Goal: Navigation & Orientation: Find specific page/section

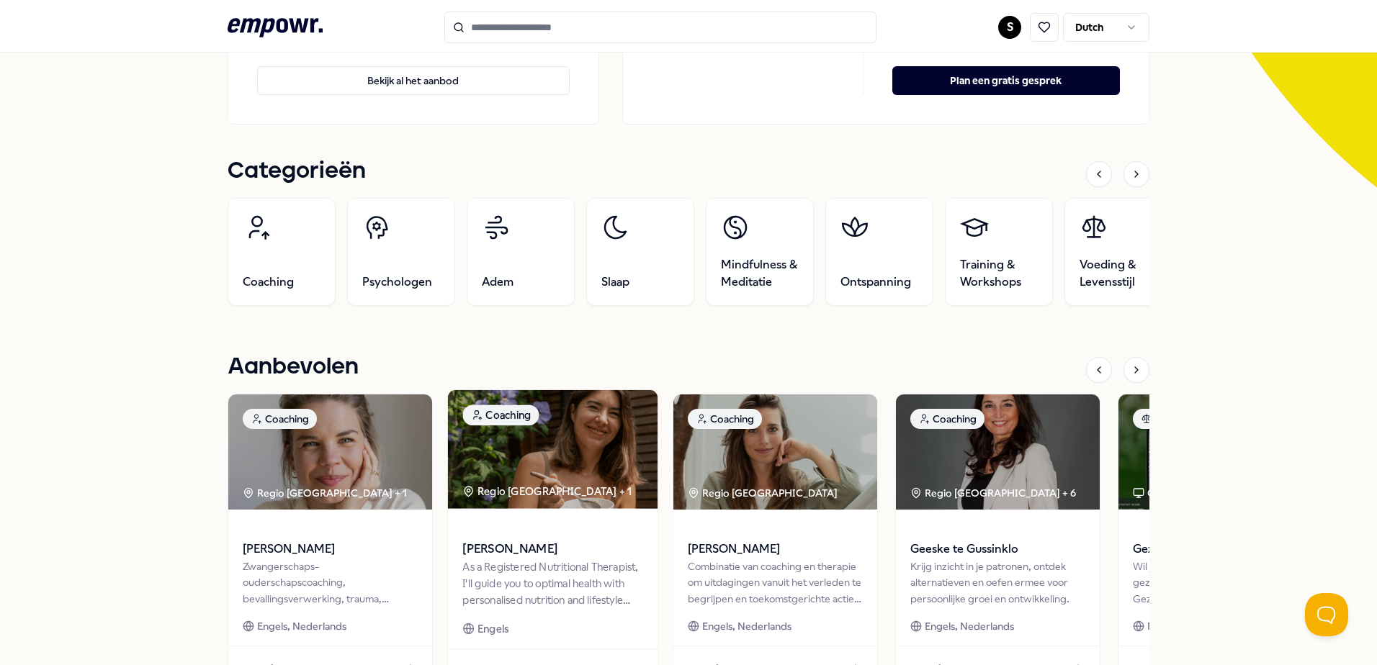
scroll to position [288, 0]
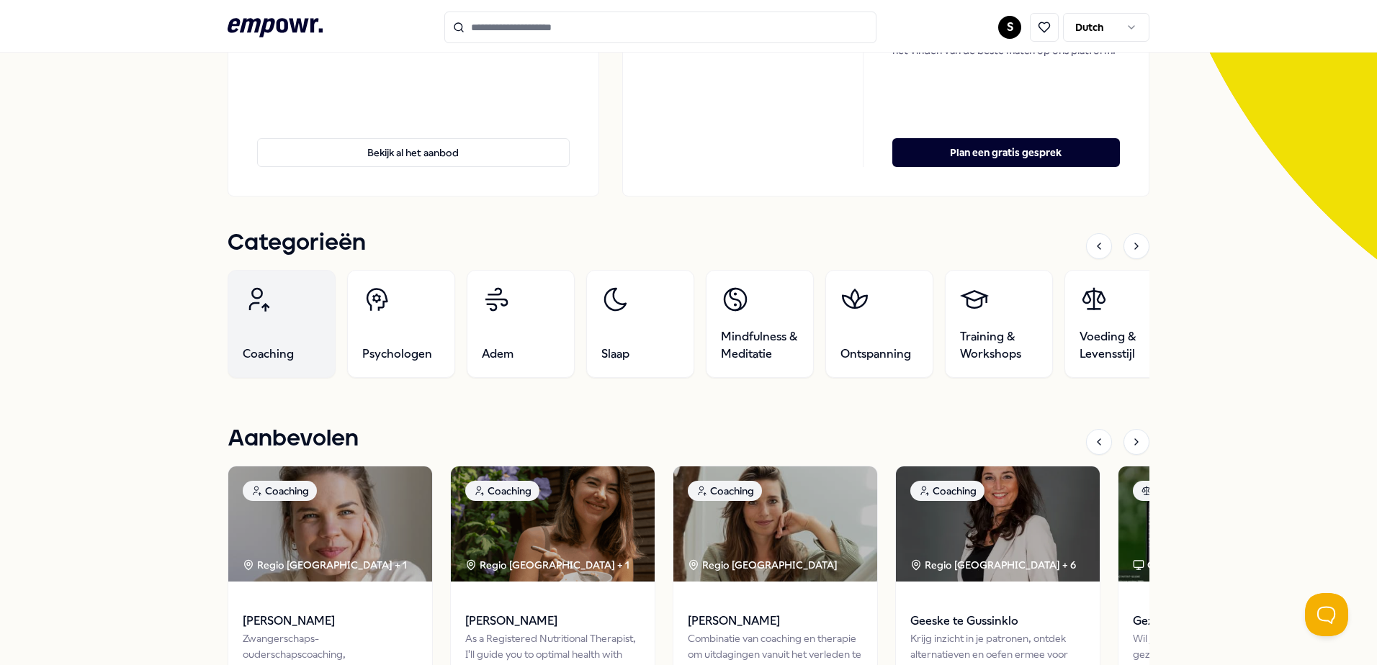
click at [266, 325] on link "Coaching" at bounding box center [282, 324] width 108 height 108
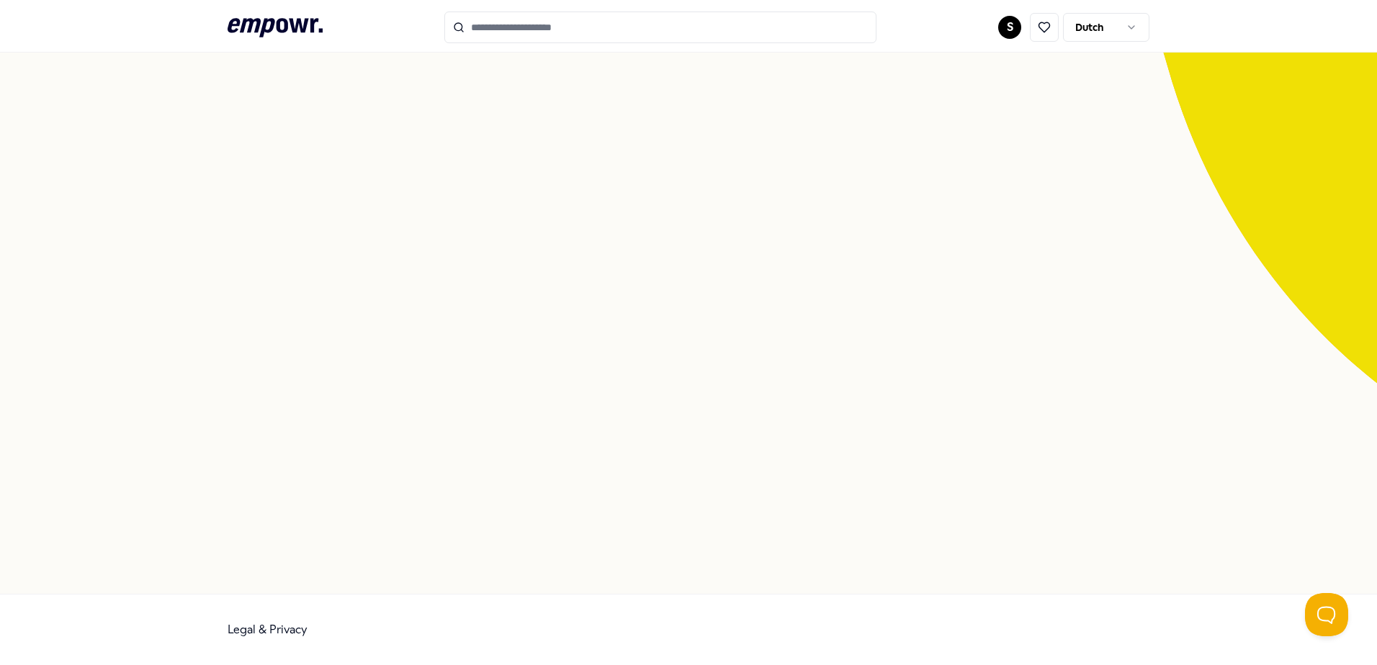
scroll to position [93, 0]
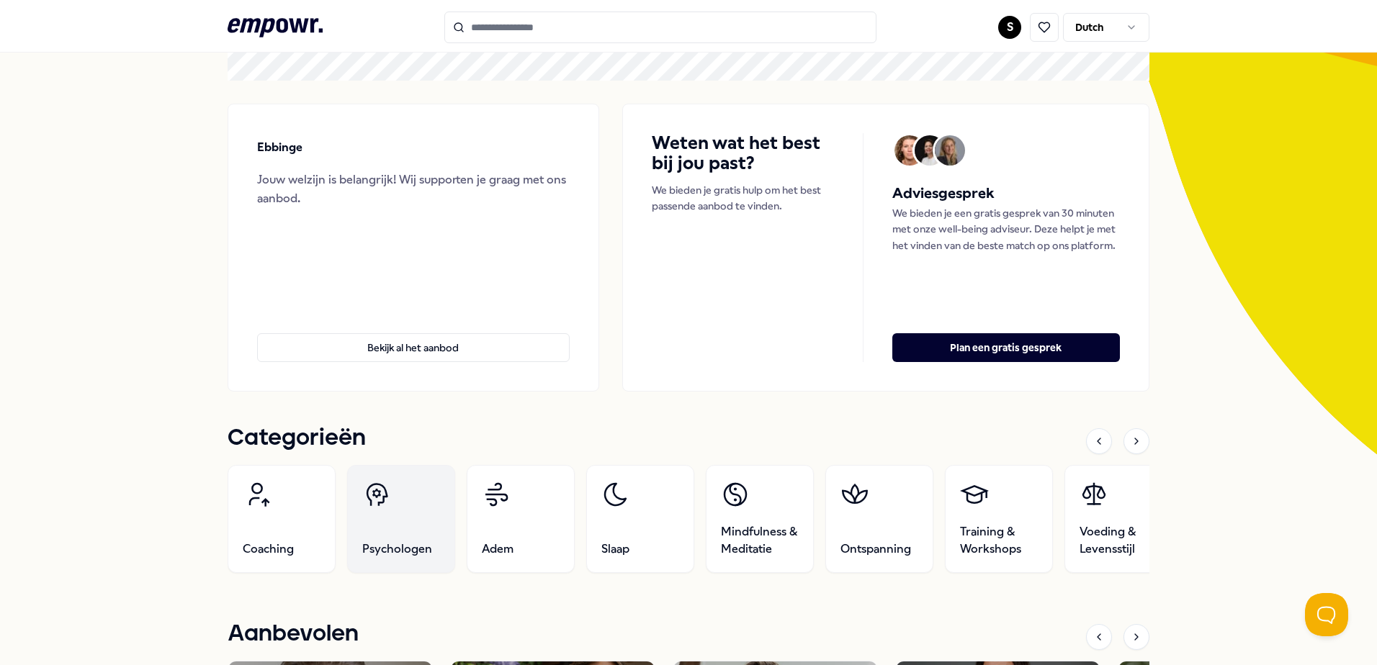
click at [393, 516] on link "Psychologen" at bounding box center [401, 519] width 108 height 108
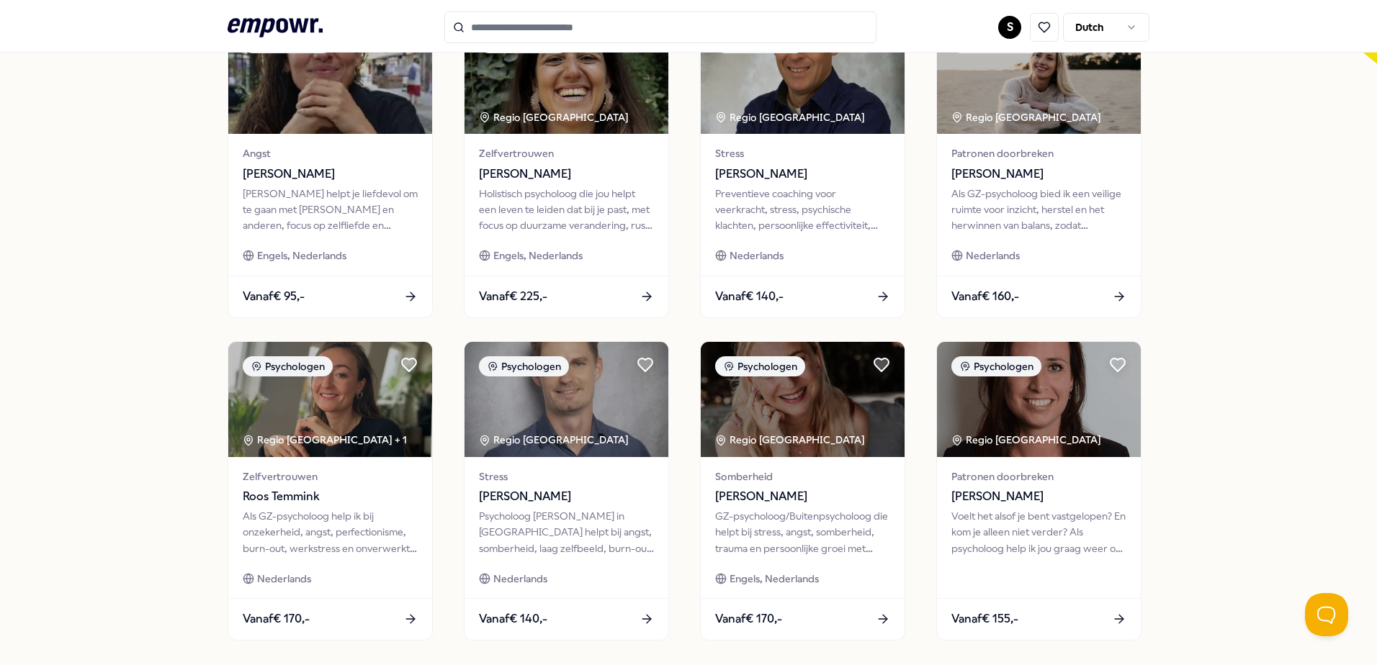
scroll to position [623, 0]
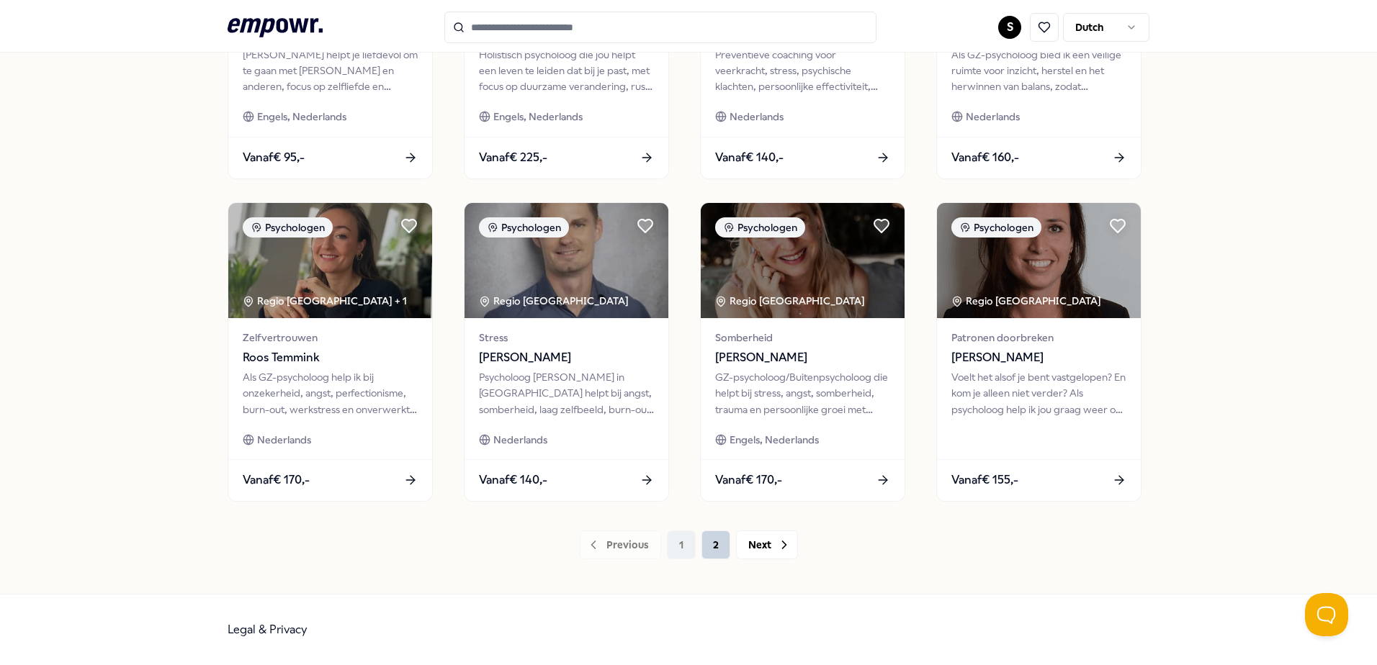
click at [705, 553] on button "2" at bounding box center [715, 545] width 29 height 29
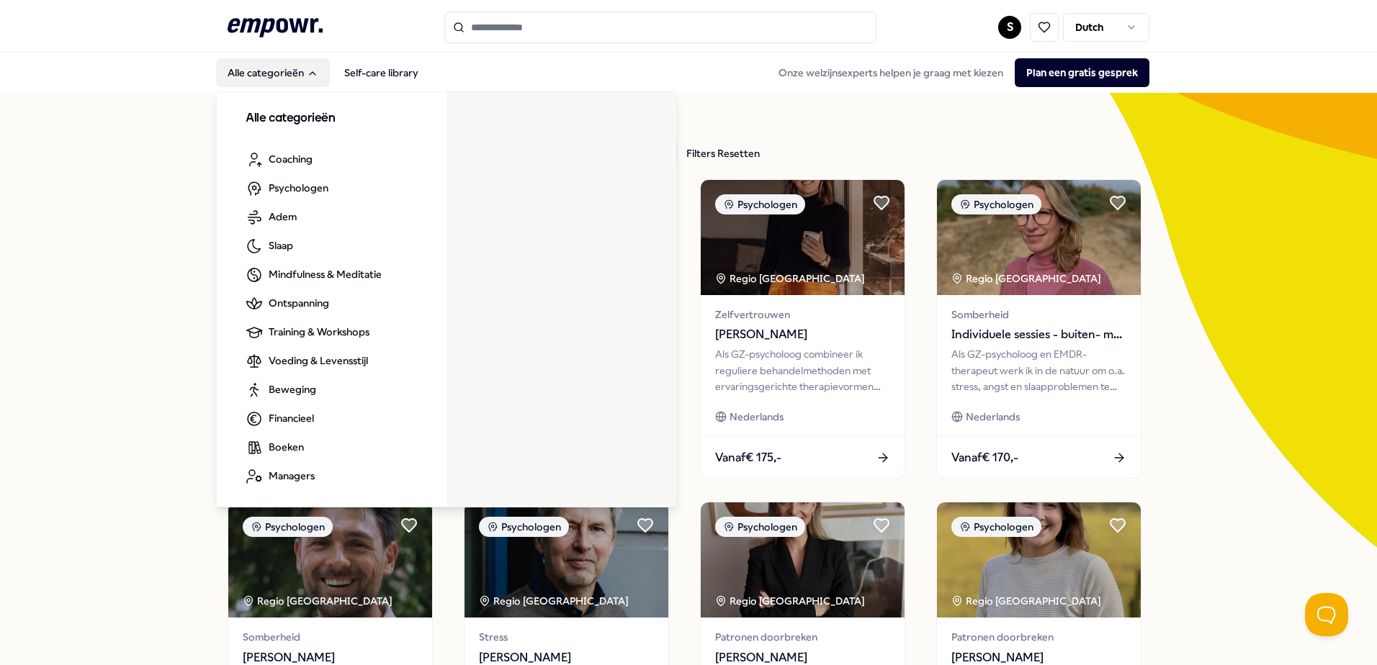
click at [266, 69] on button "Alle categorieën" at bounding box center [273, 72] width 114 height 29
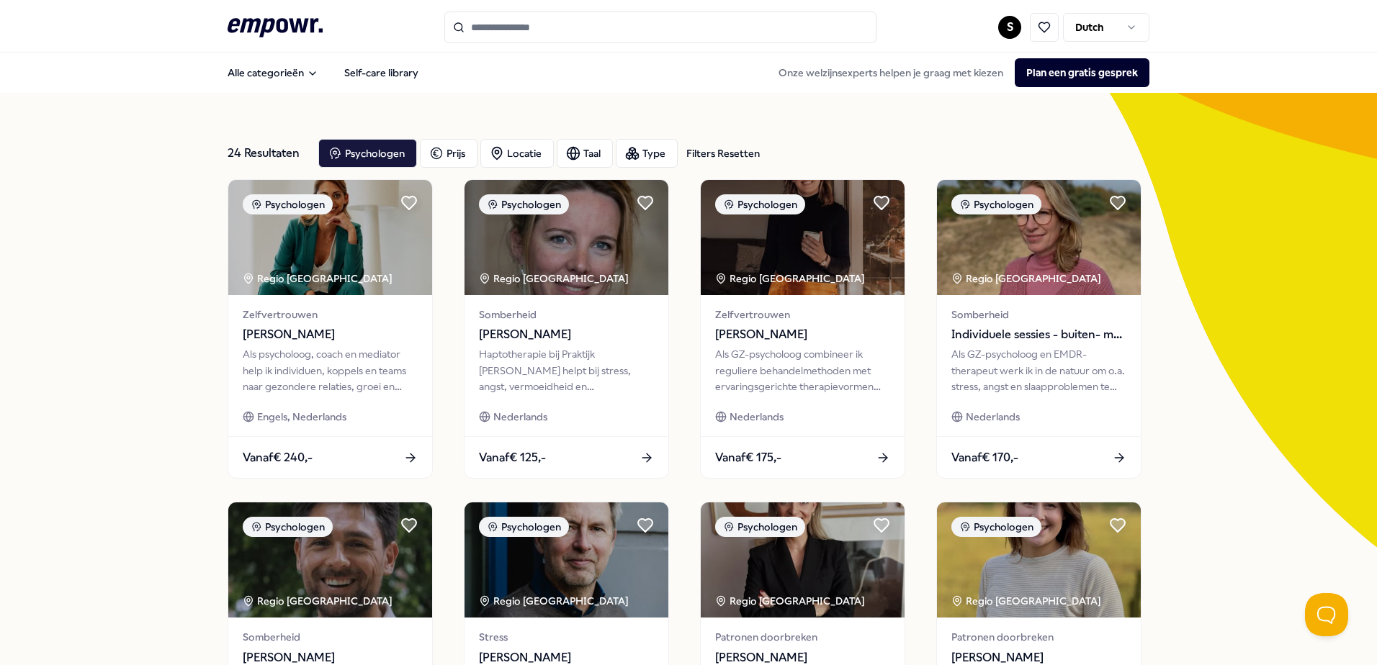
click at [284, 22] on icon ".empowr-logo_svg__cls-1{fill:#03032f}" at bounding box center [275, 27] width 95 height 27
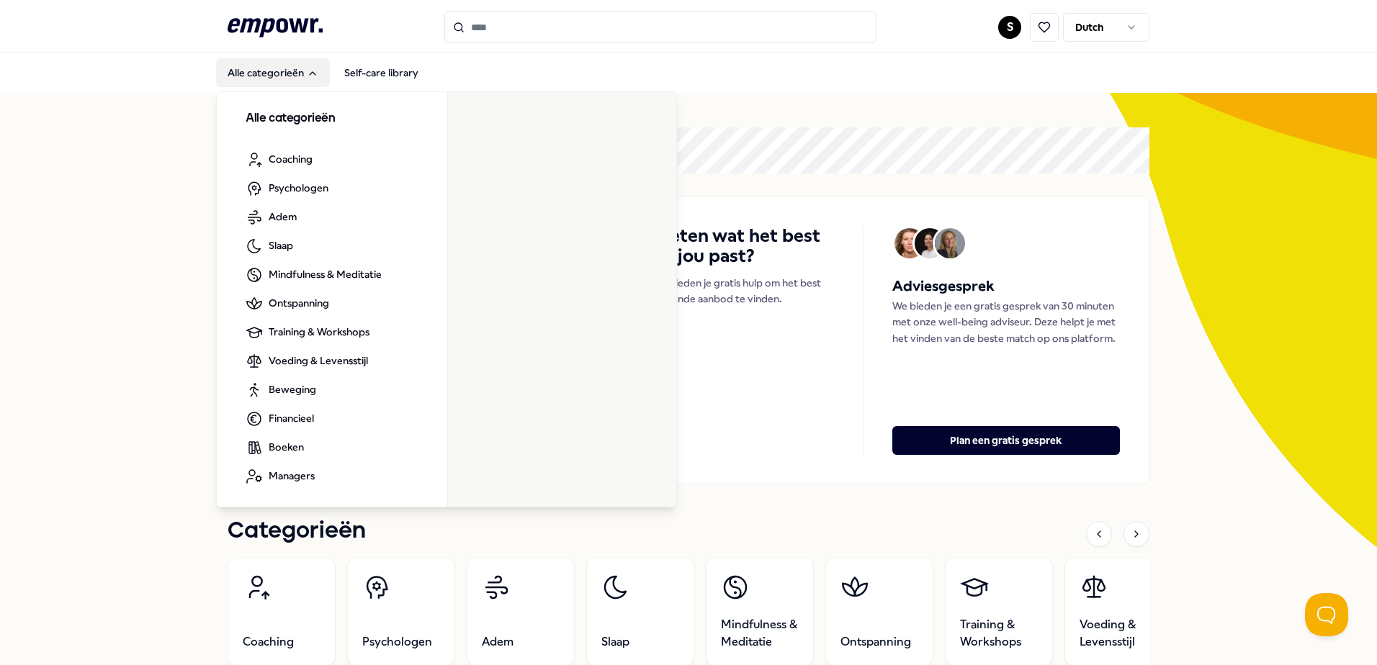
scroll to position [288, 0]
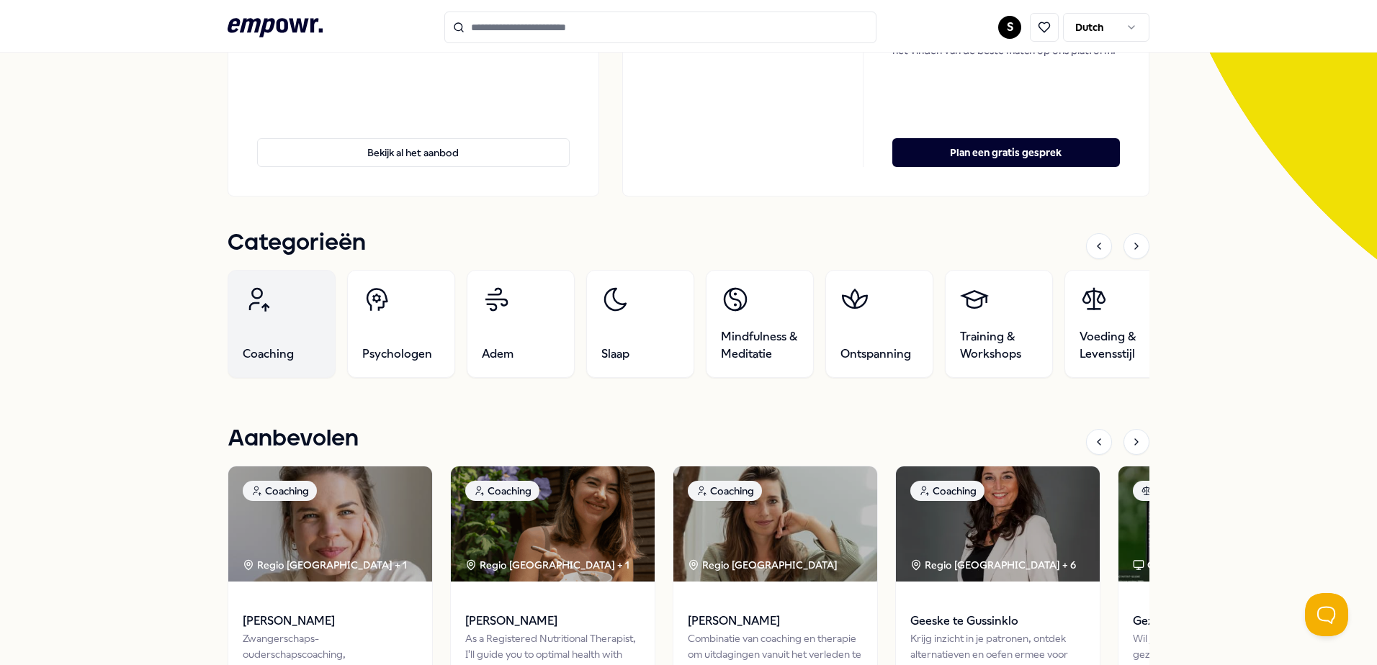
click at [292, 326] on link "Coaching" at bounding box center [282, 324] width 108 height 108
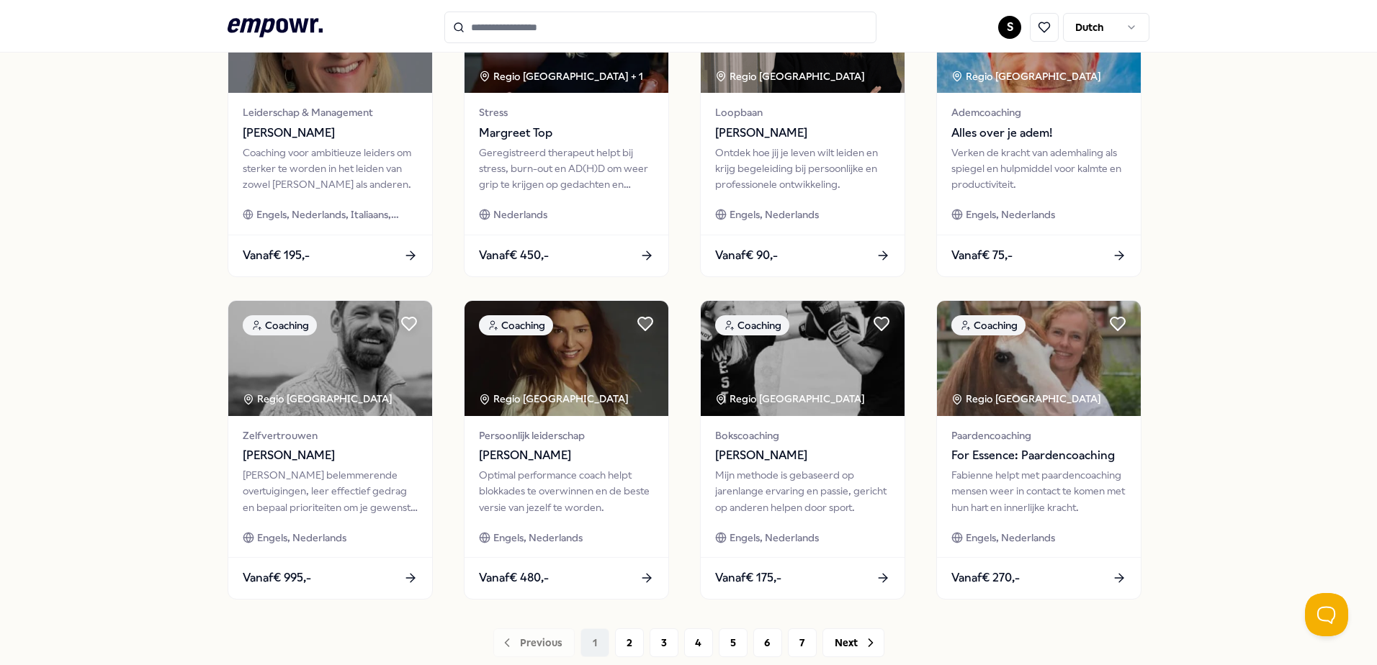
scroll to position [623, 0]
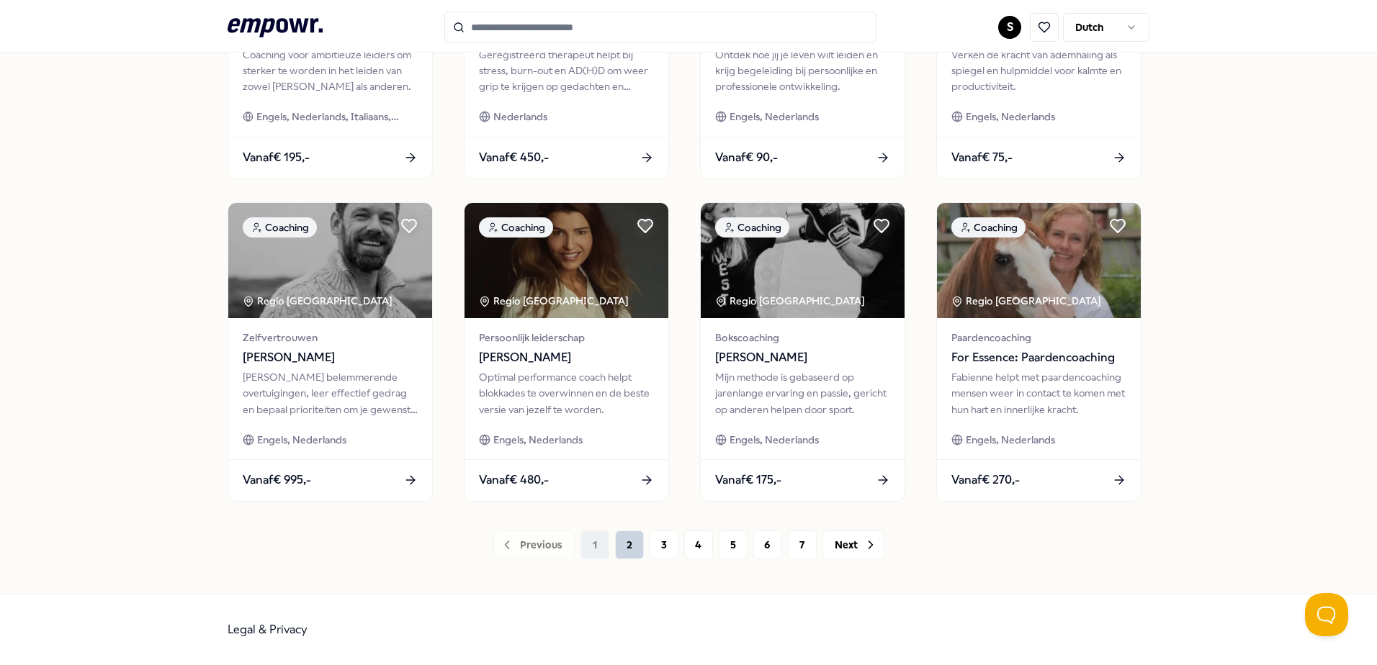
click at [615, 541] on button "2" at bounding box center [629, 545] width 29 height 29
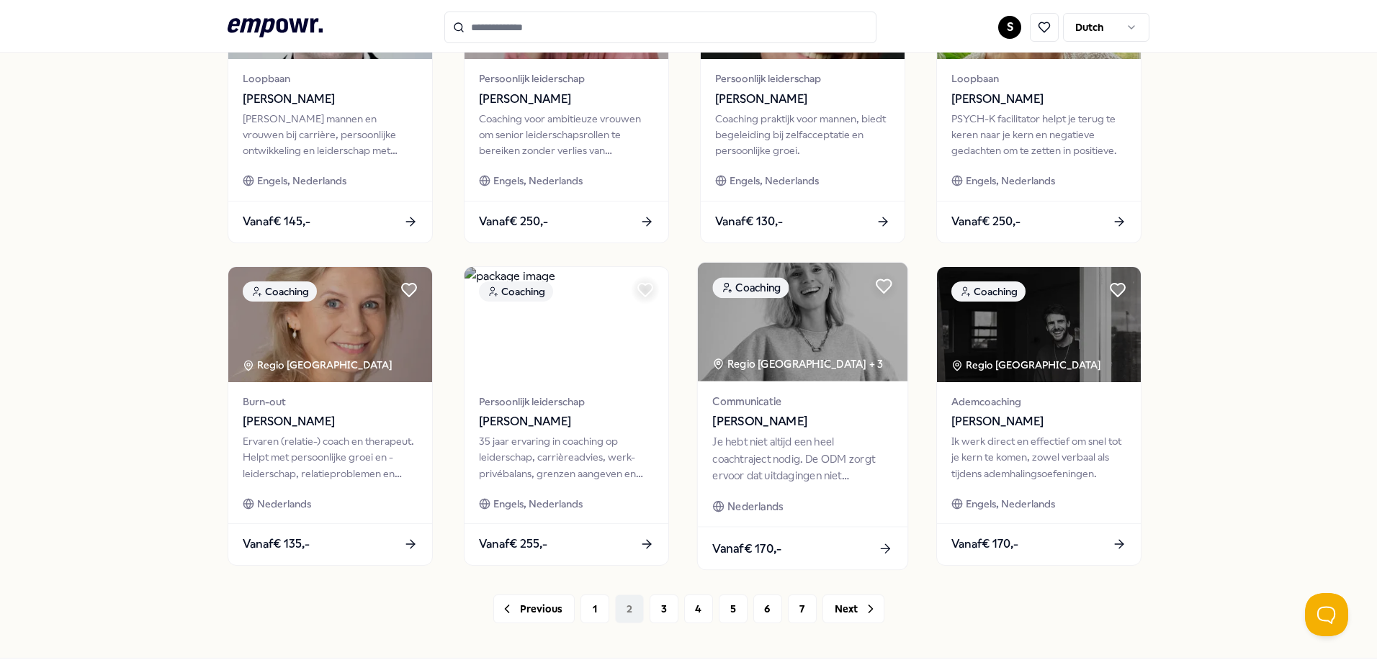
scroll to position [623, 0]
